Goal: Task Accomplishment & Management: Use online tool/utility

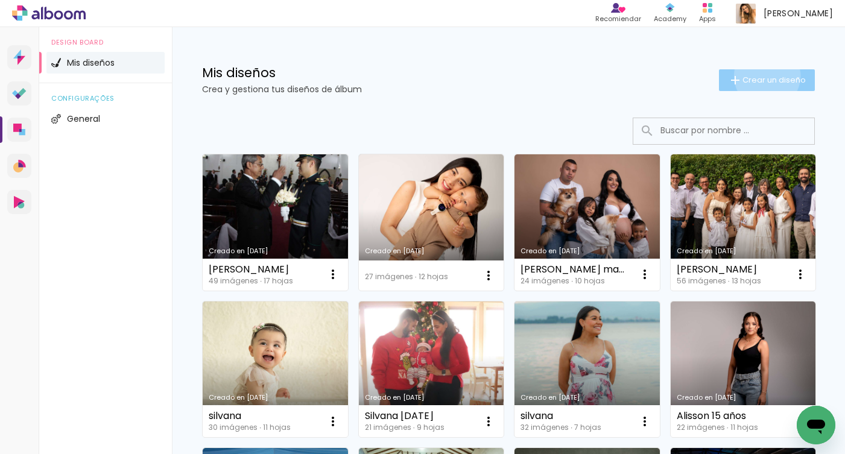
click at [757, 76] on span "Crear un diseño" at bounding box center [773, 80] width 63 height 8
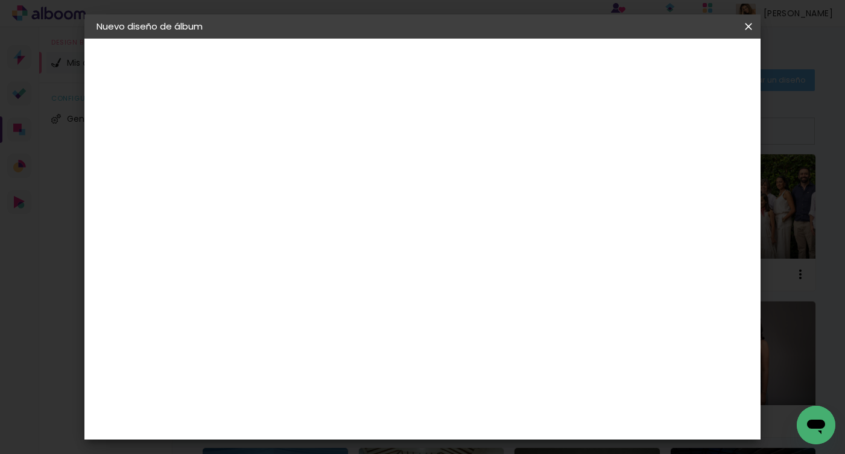
click at [294, 159] on input at bounding box center [294, 162] width 0 height 19
type input "3"
type input "Yuliana"
type paper-input "Yuliana"
click at [413, 71] on paper-button "Avanzar" at bounding box center [384, 64] width 58 height 21
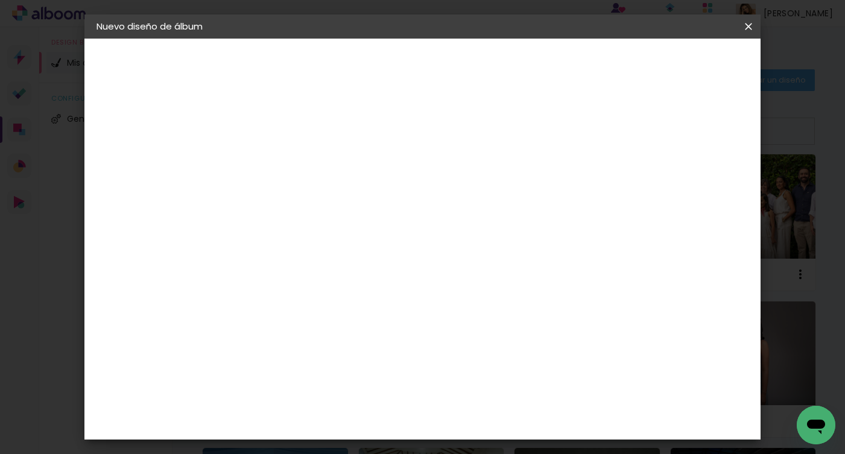
click at [499, 194] on paper-item "Tamaño libre" at bounding box center [443, 183] width 113 height 27
click at [0, 0] on slot "Avanzar" at bounding box center [0, 0] width 0 height 0
click at [675, 78] on header "Tamaño libre Ajuste el ancho, la altura y la sangría de las hojas. Volver Empez…" at bounding box center [471, 70] width 461 height 62
click at [676, 72] on paper-button "Empezar diseño" at bounding box center [638, 64] width 91 height 21
